Goal: Connect with others

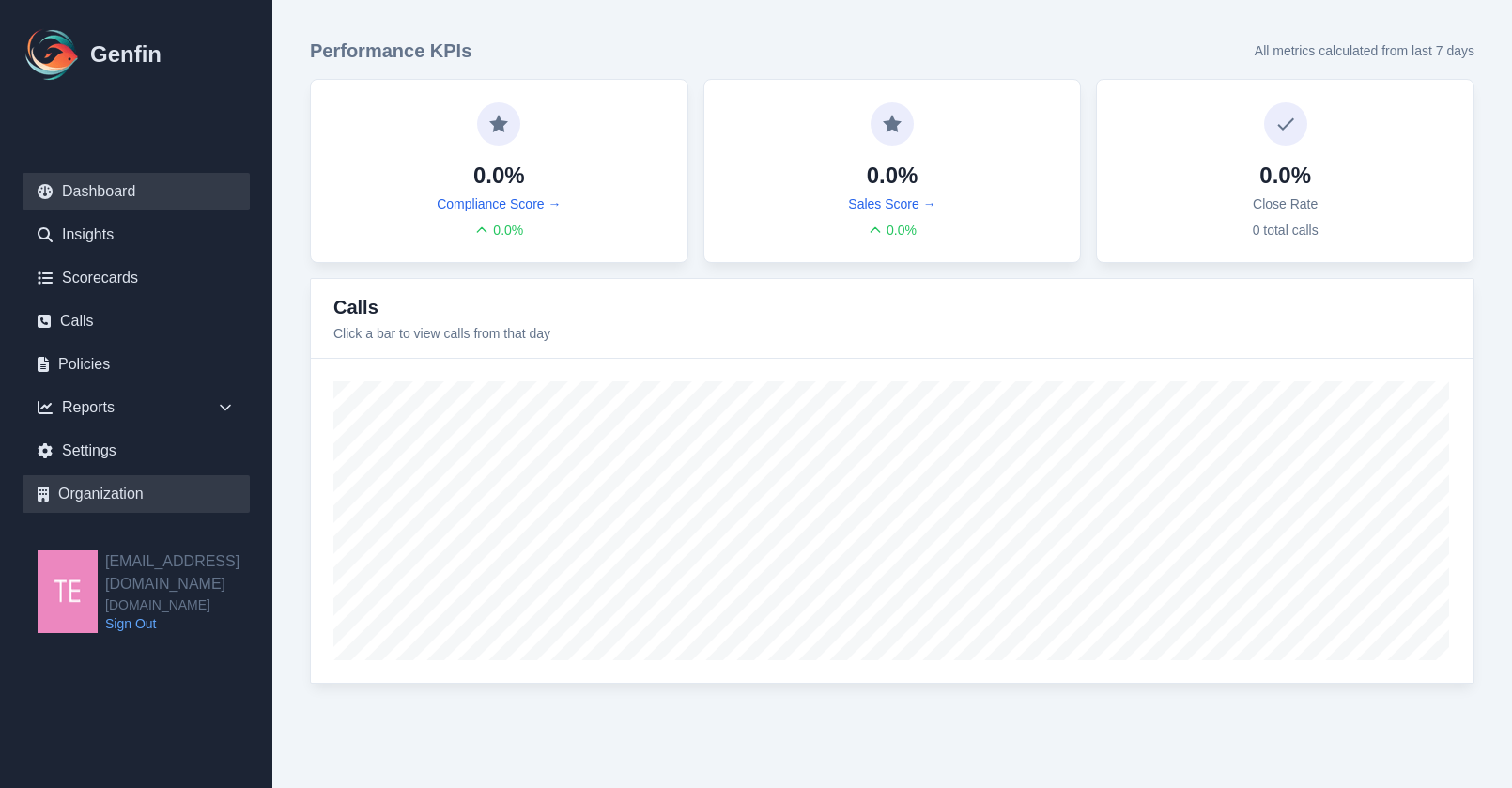
click at [90, 506] on link "Organization" at bounding box center [136, 494] width 227 height 38
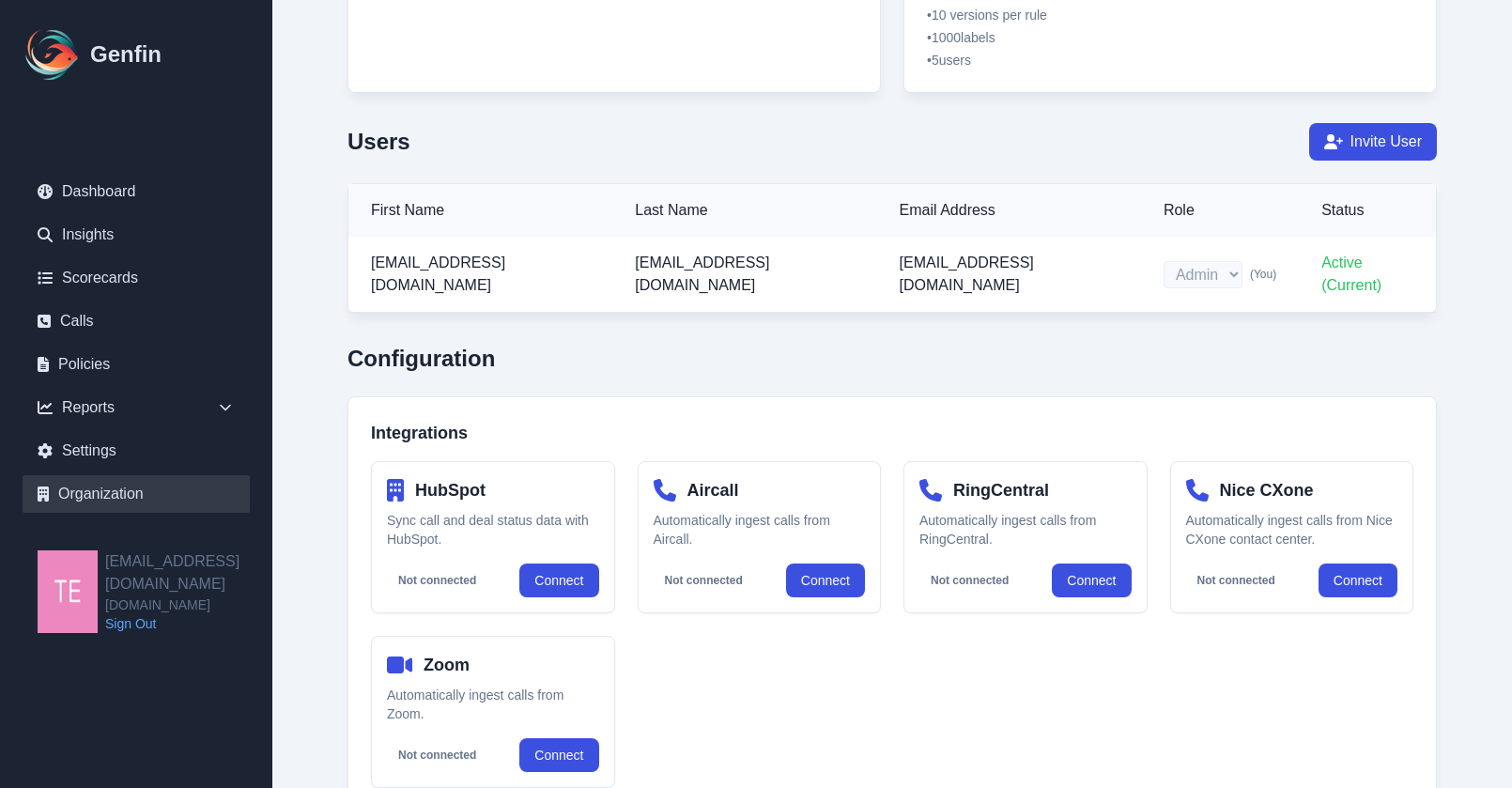
scroll to position [405, 0]
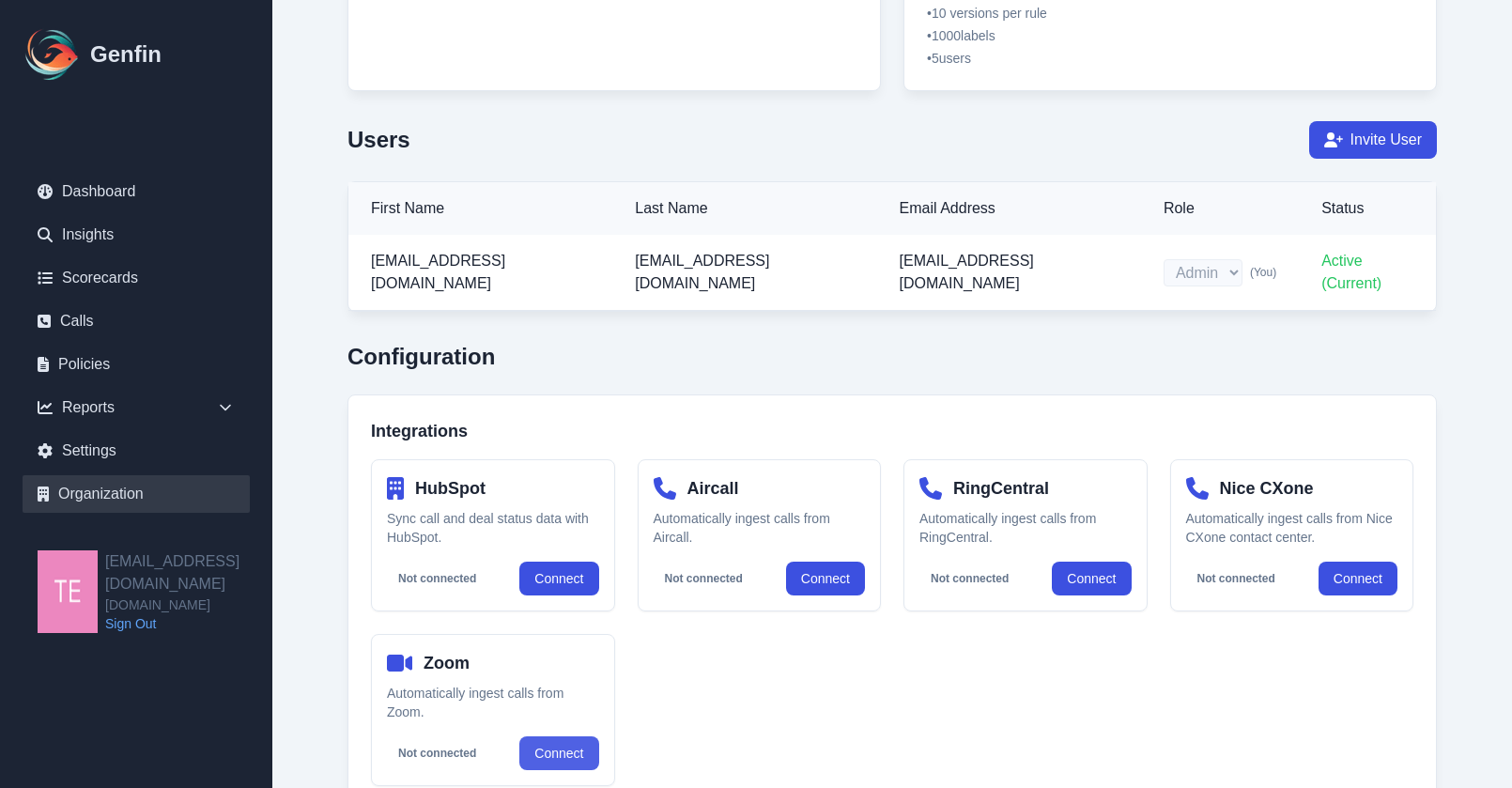
click at [561, 737] on link "Connect" at bounding box center [559, 753] width 78 height 34
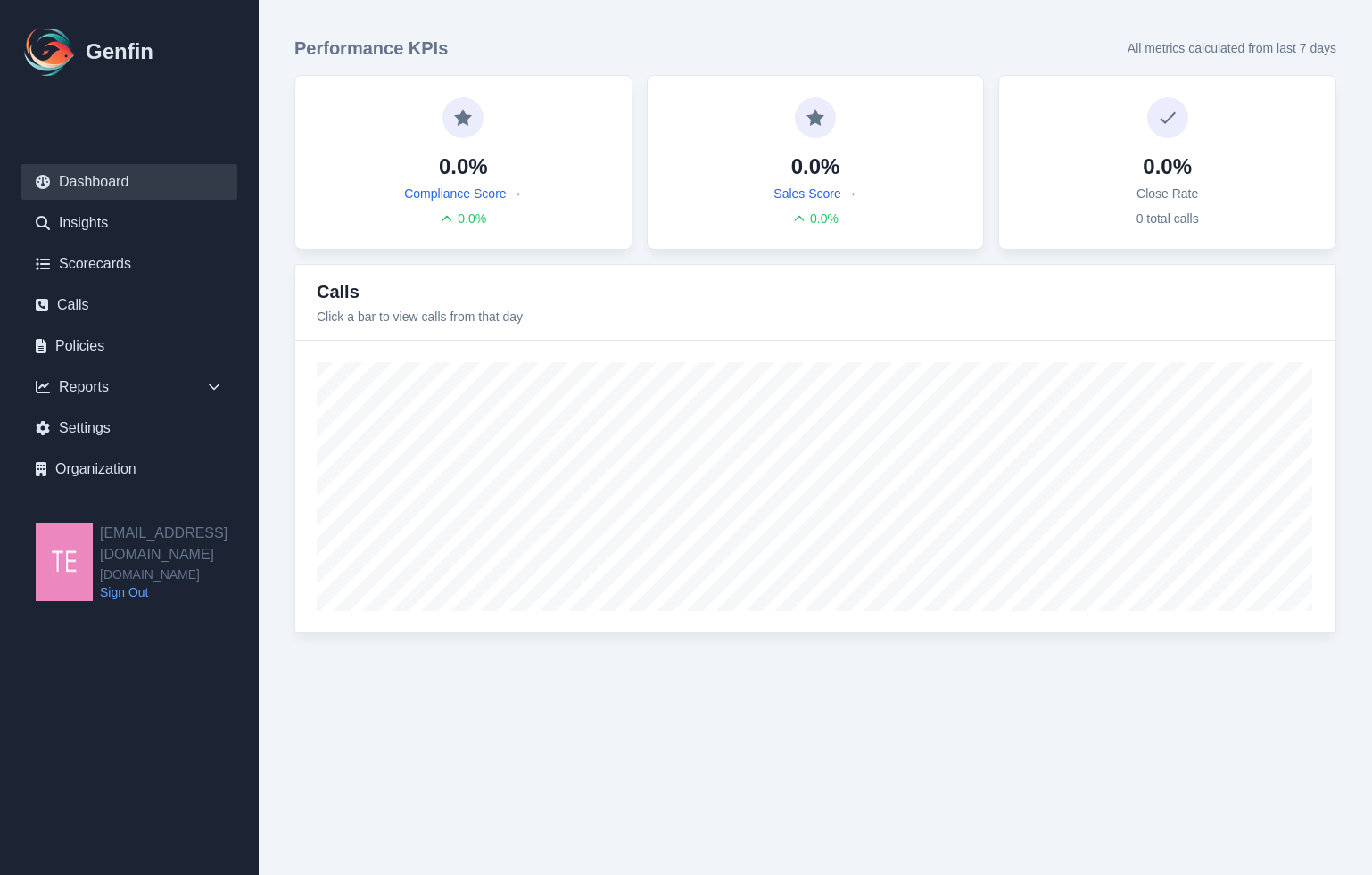
click at [109, 488] on nav "Dashboard Insights Scorecards Calls Policies Reports Sales Compliance Agents Ru…" at bounding box center [129, 328] width 258 height 387
click at [109, 462] on link "Organization" at bounding box center [129, 469] width 216 height 36
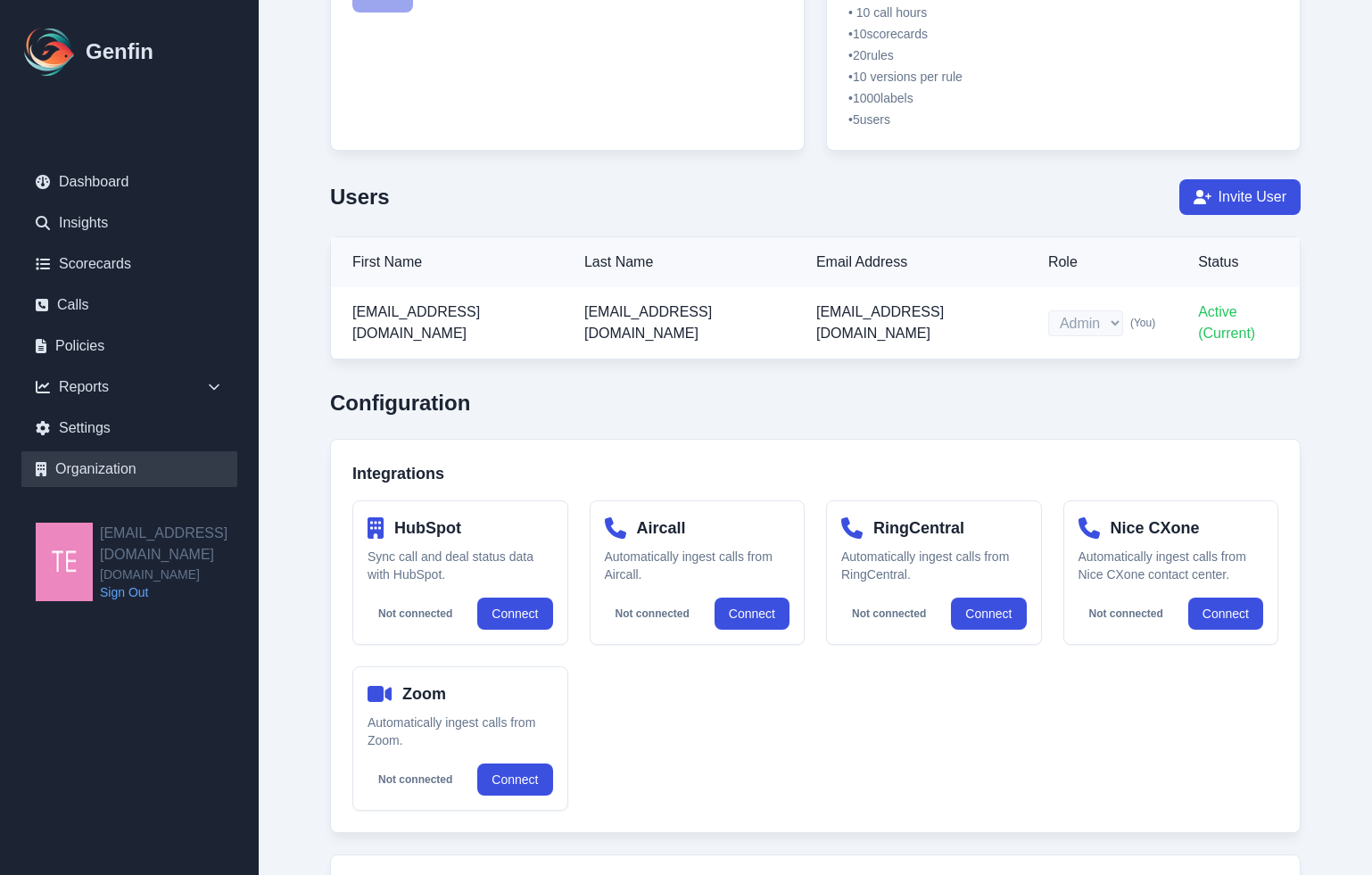
scroll to position [392, 0]
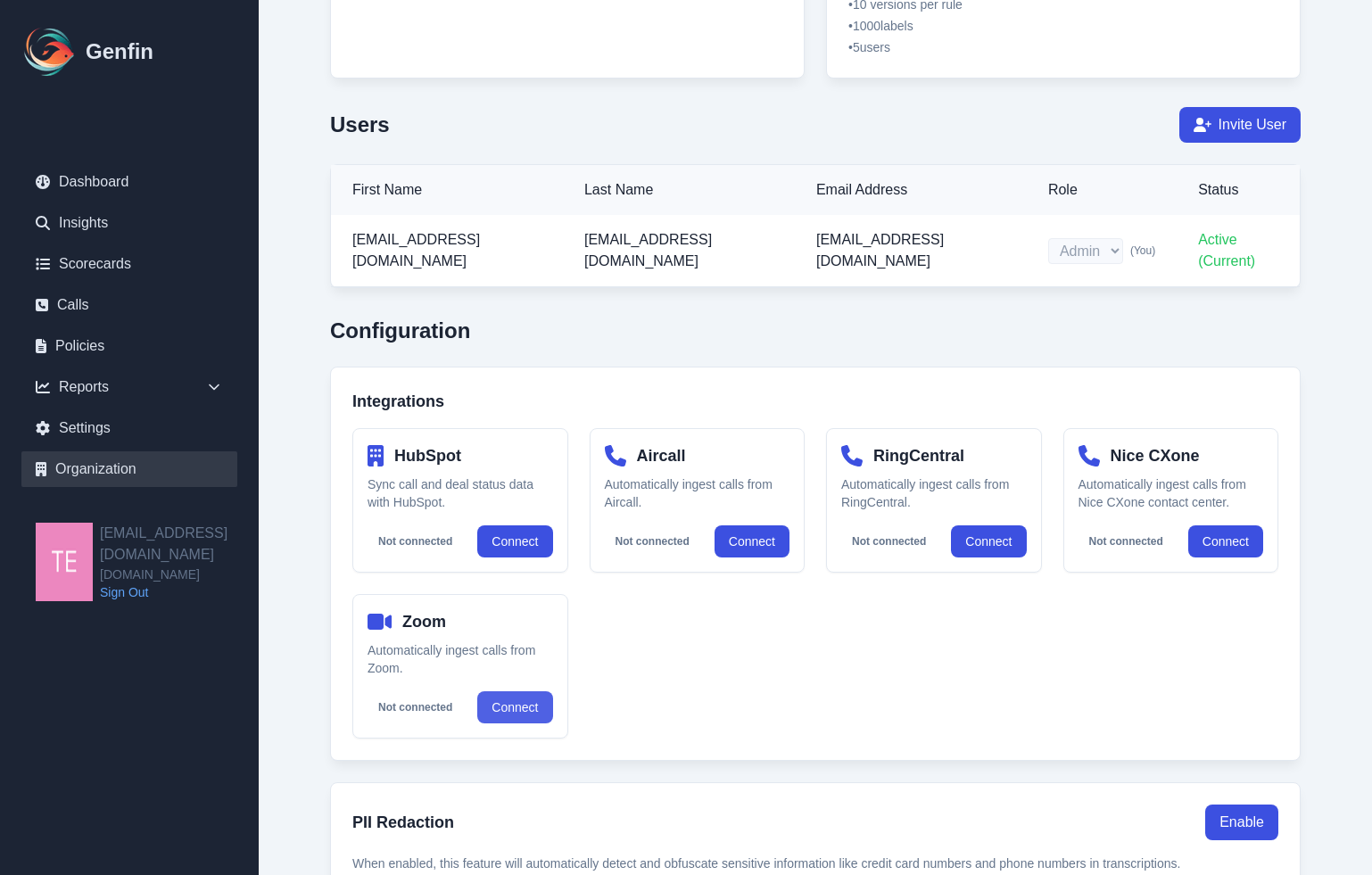
click at [523, 703] on link "Connect" at bounding box center [514, 707] width 74 height 32
